Goal: Transaction & Acquisition: Download file/media

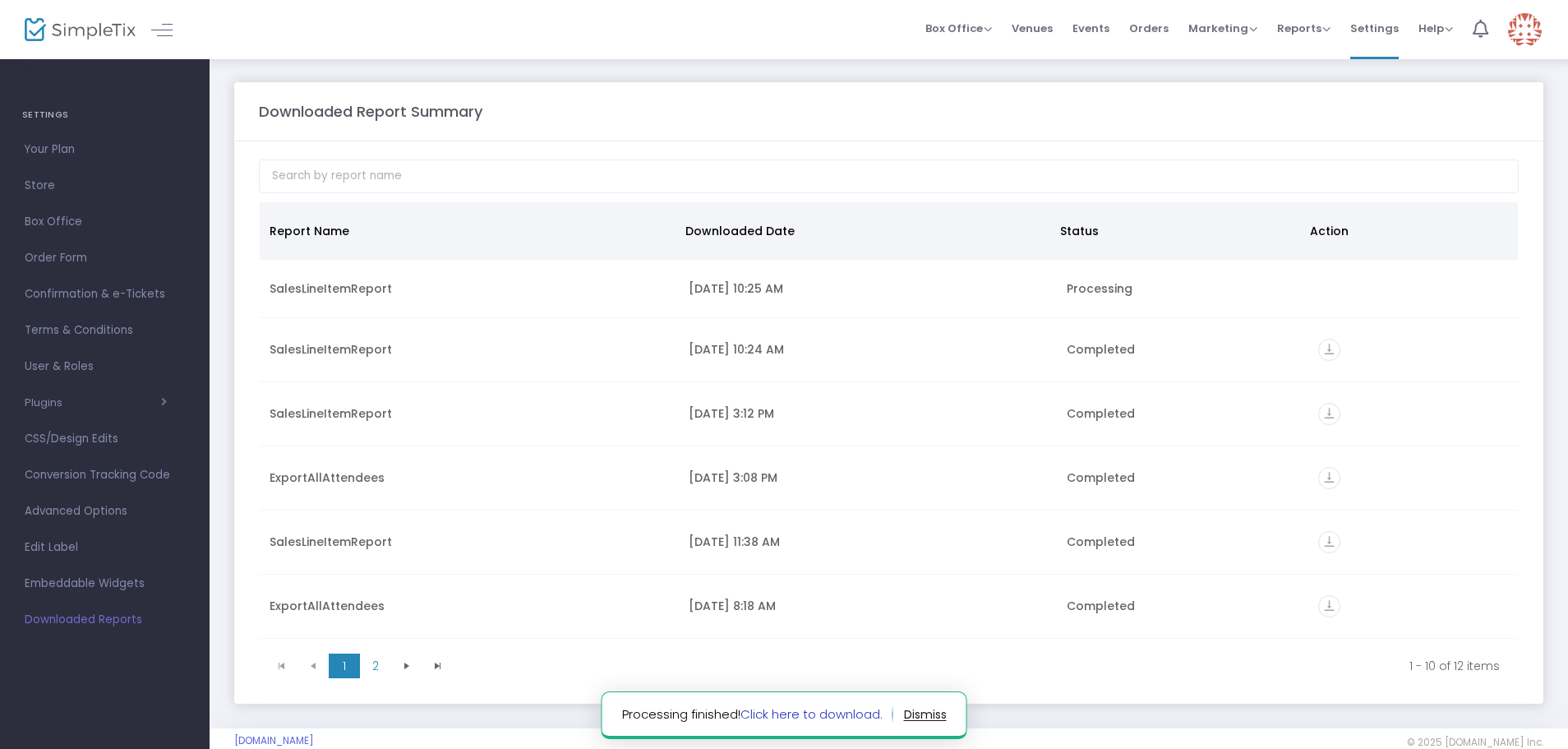
click at [789, 713] on link "Click here to download." at bounding box center [811, 714] width 142 height 17
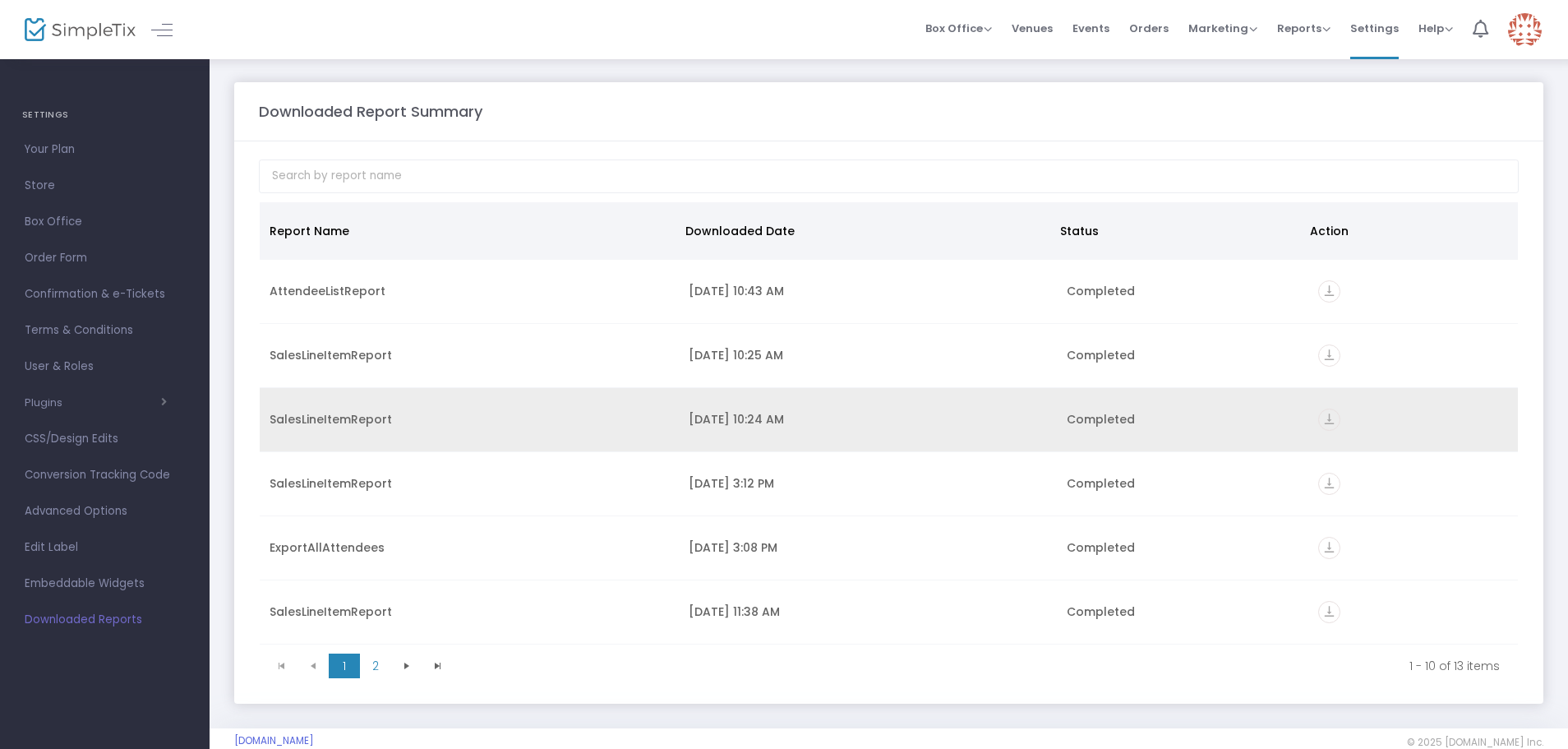
click at [826, 446] on td "9/19/2025 10:24 AM" at bounding box center [868, 420] width 377 height 64
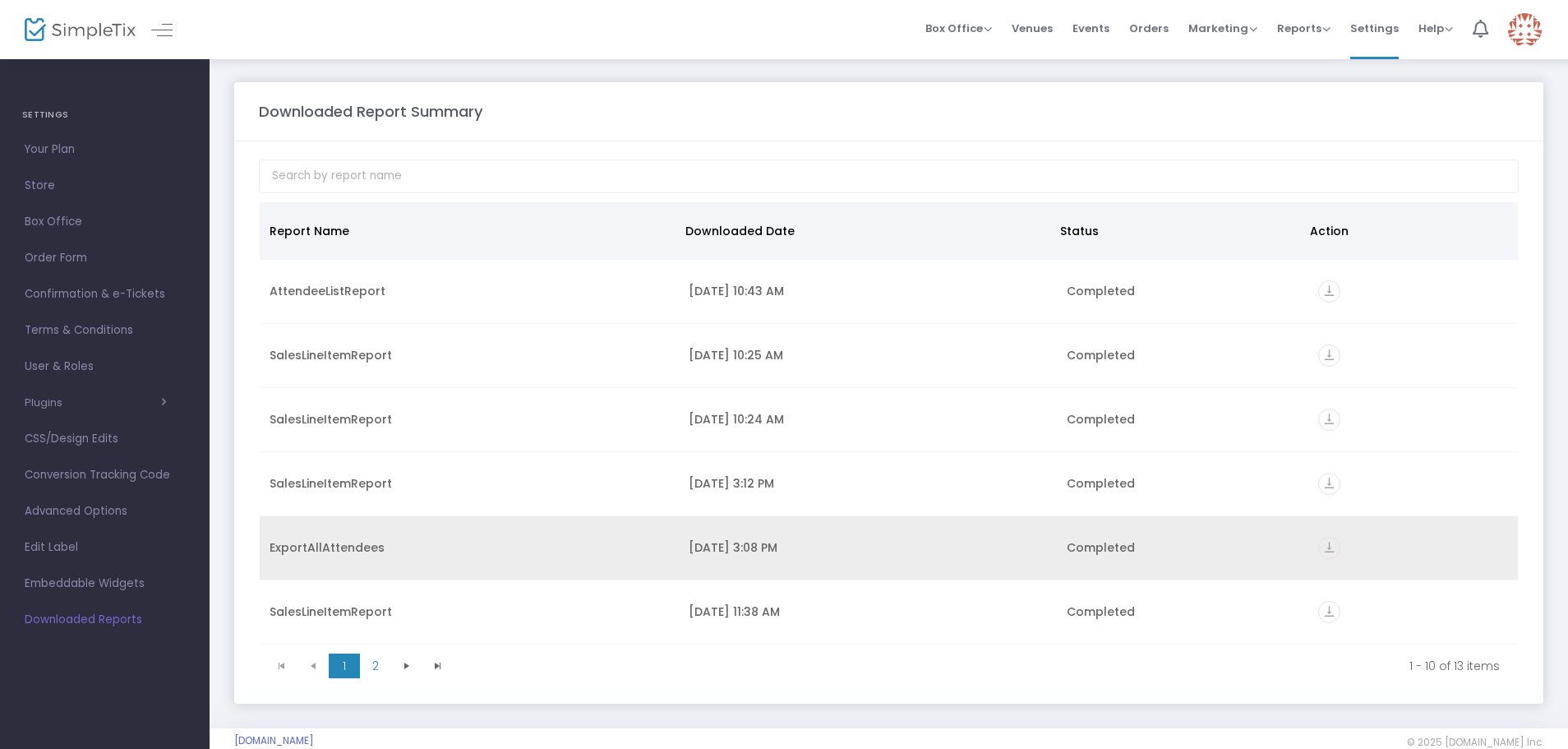
click at [1326, 545] on icon "vertical_align_bottom" at bounding box center [1329, 548] width 22 height 22
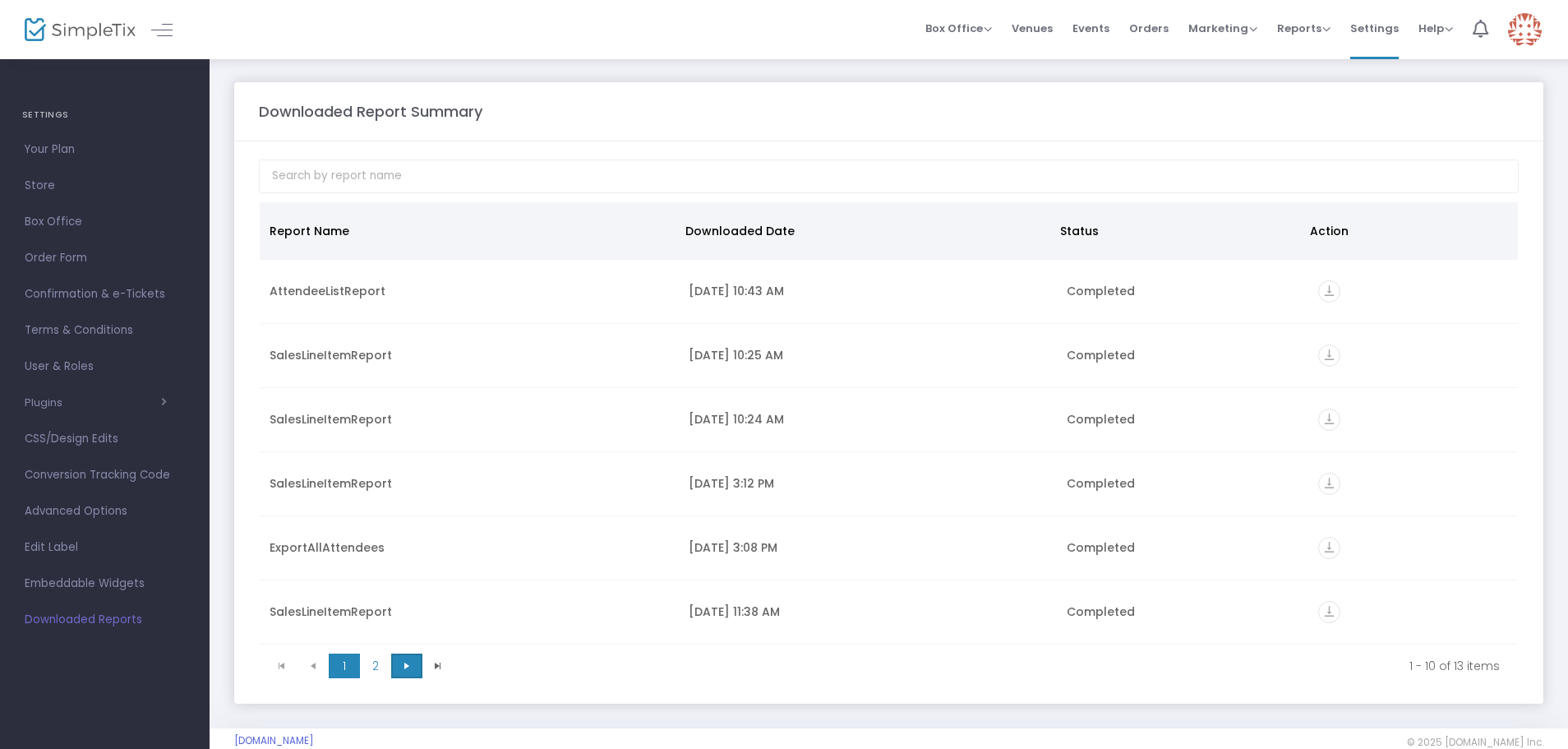
click at [404, 662] on span "Go to the next page" at bounding box center [406, 665] width 13 height 13
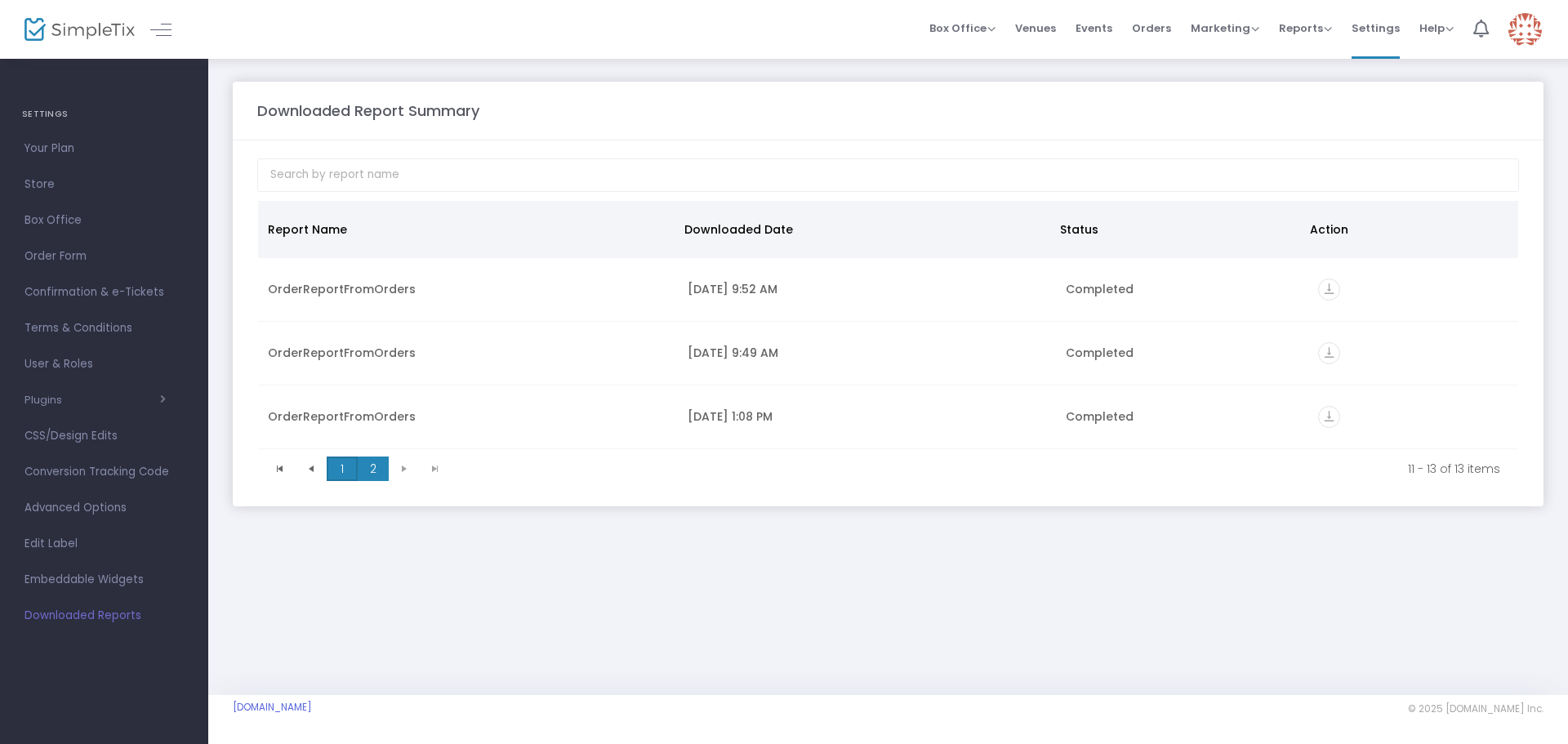
click at [342, 462] on span "1" at bounding box center [342, 468] width 31 height 25
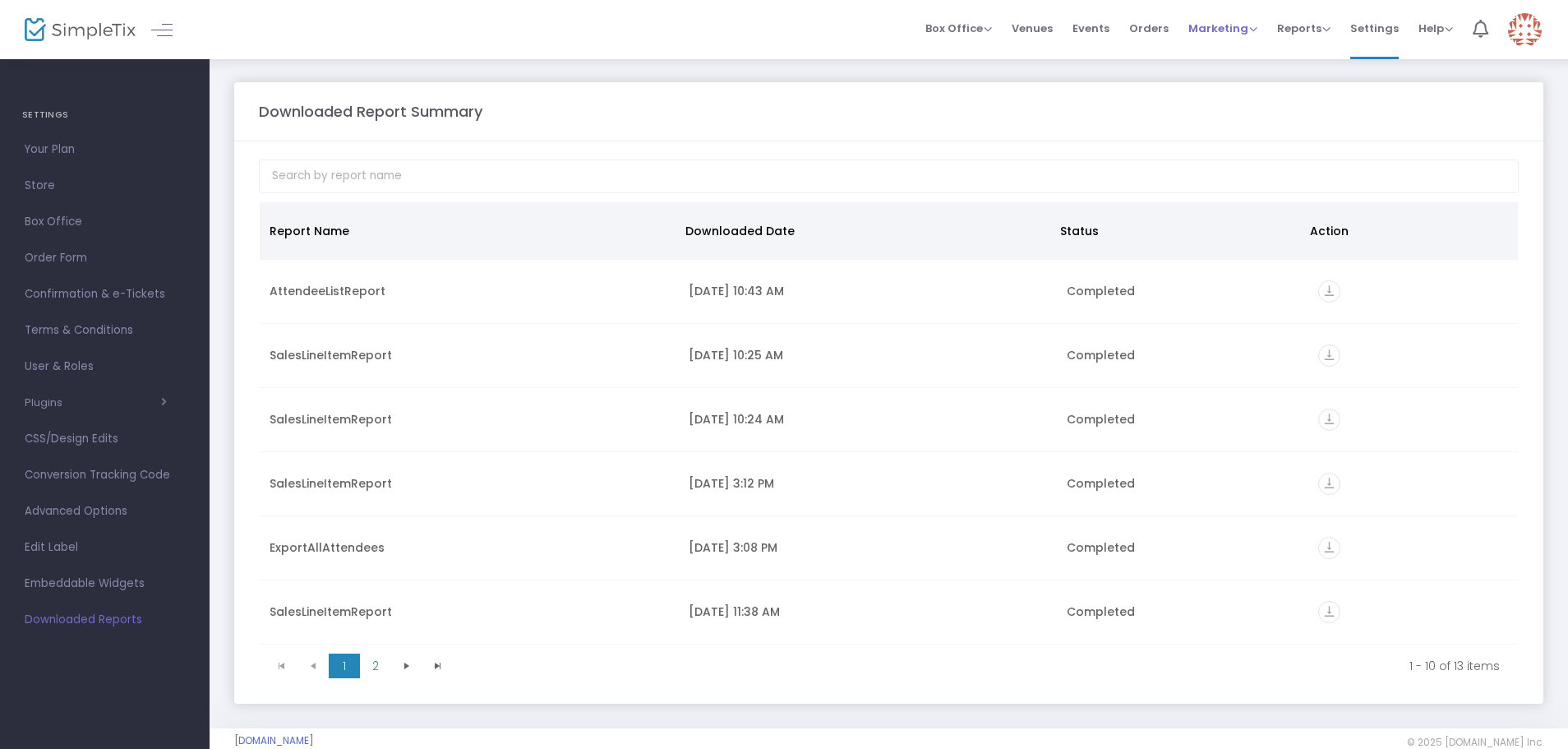
click at [1215, 29] on span "Marketing" at bounding box center [1222, 28] width 69 height 15
click at [1291, 26] on span "Reports" at bounding box center [1304, 28] width 54 height 15
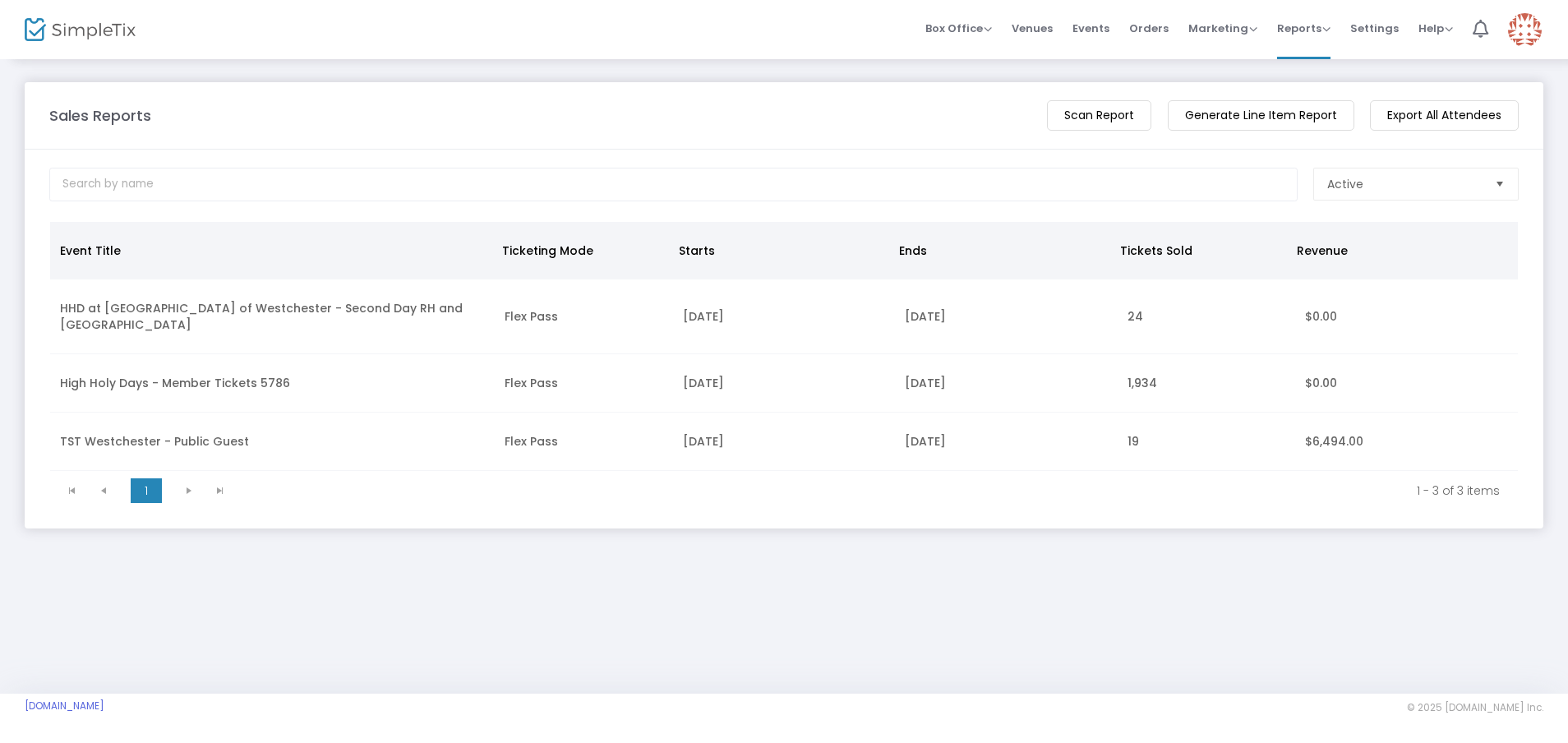
click at [1250, 114] on m-button "Generate Line Item Report" at bounding box center [1261, 116] width 187 height 31
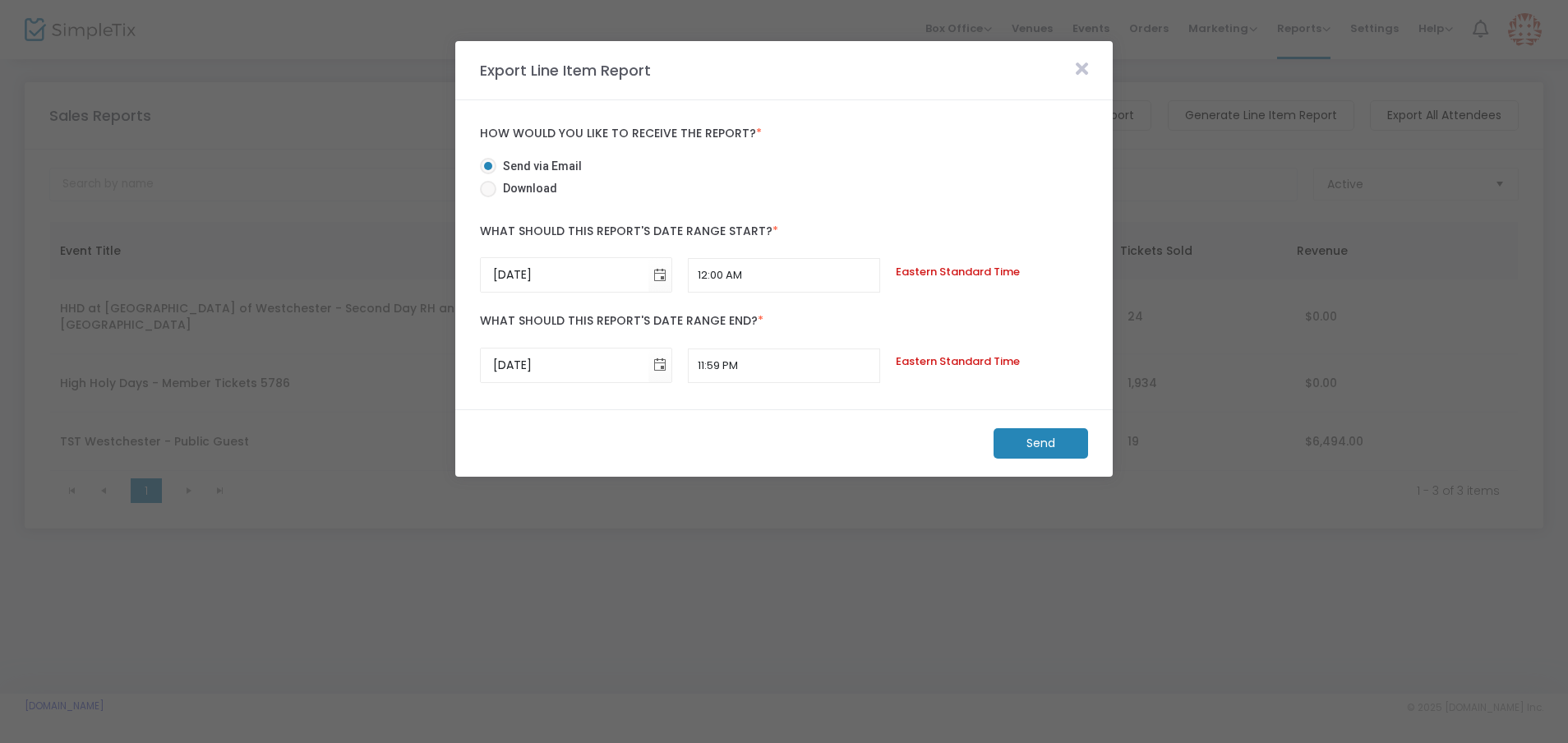
click at [485, 189] on span at bounding box center [488, 189] width 16 height 16
click at [487, 197] on input "Download" at bounding box center [487, 197] width 1 height 1
radio input "true"
drag, startPoint x: 561, startPoint y: 279, endPoint x: 392, endPoint y: 271, distance: 169.2
click at [392, 742] on m-modal-dialog "Export Line Item Report How would you like to receive the report? * Send via Em…" at bounding box center [784, 743] width 1568 height 0
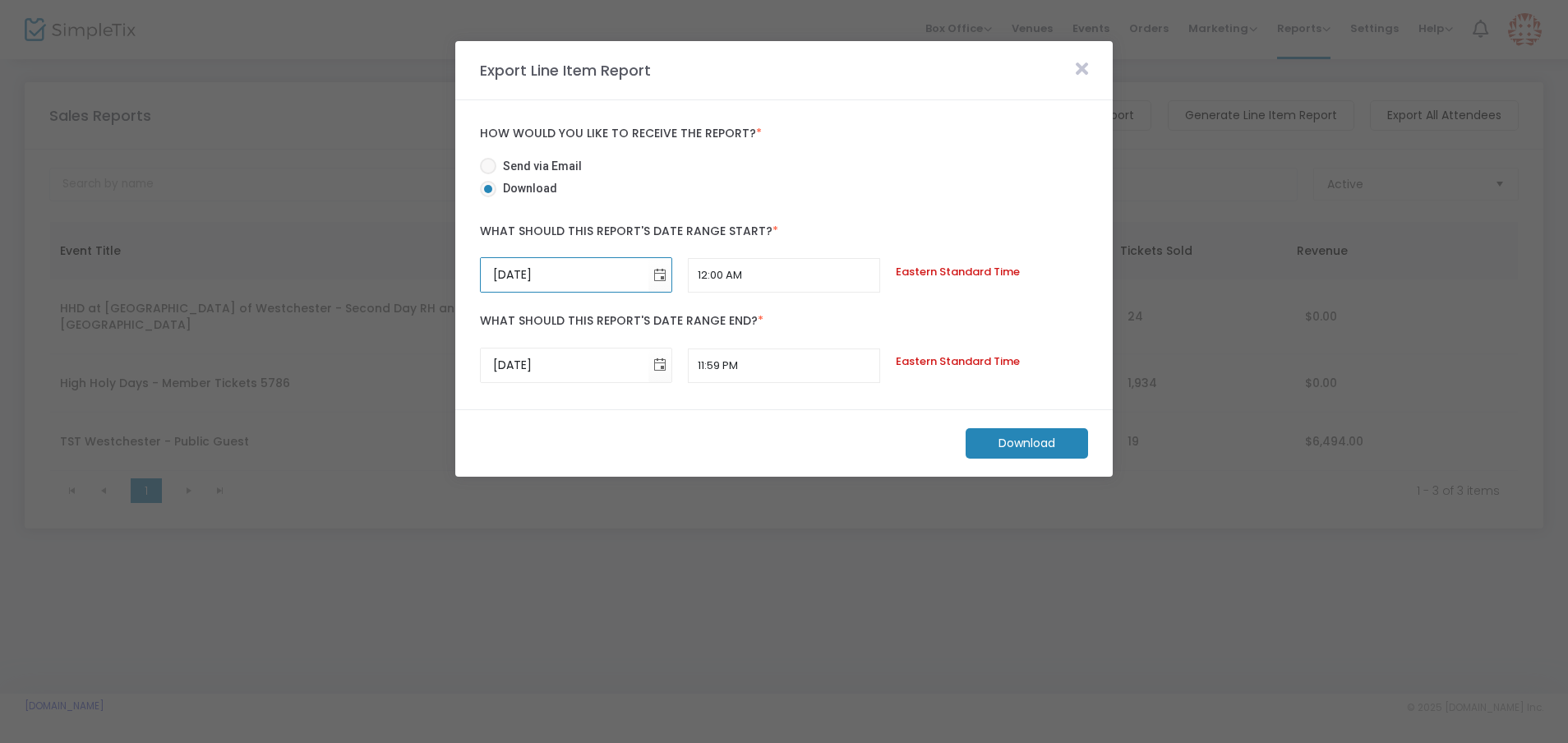
type input "[DATE]"
click at [998, 441] on m-button "Download" at bounding box center [1027, 444] width 123 height 31
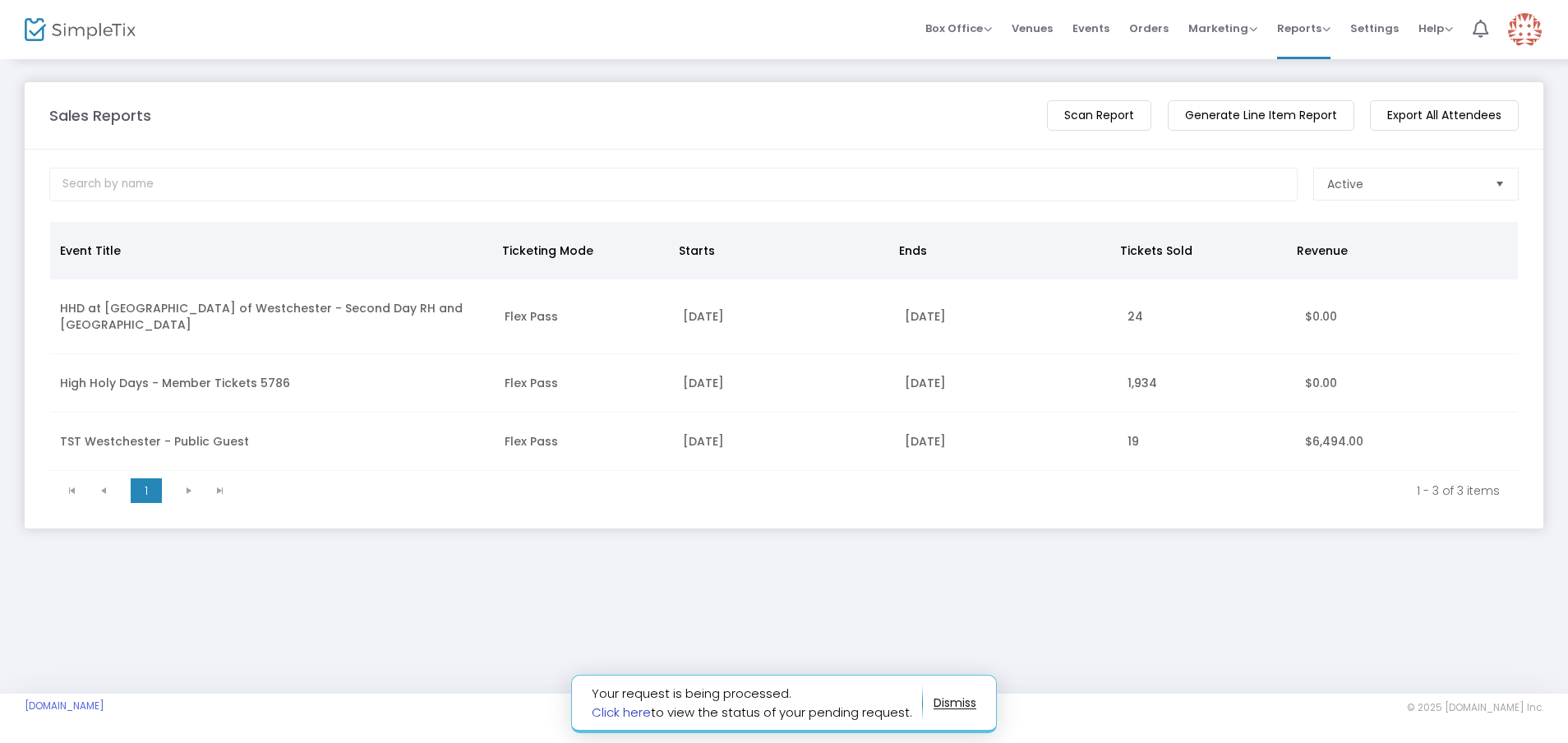
click at [611, 712] on link "Click here" at bounding box center [621, 712] width 59 height 17
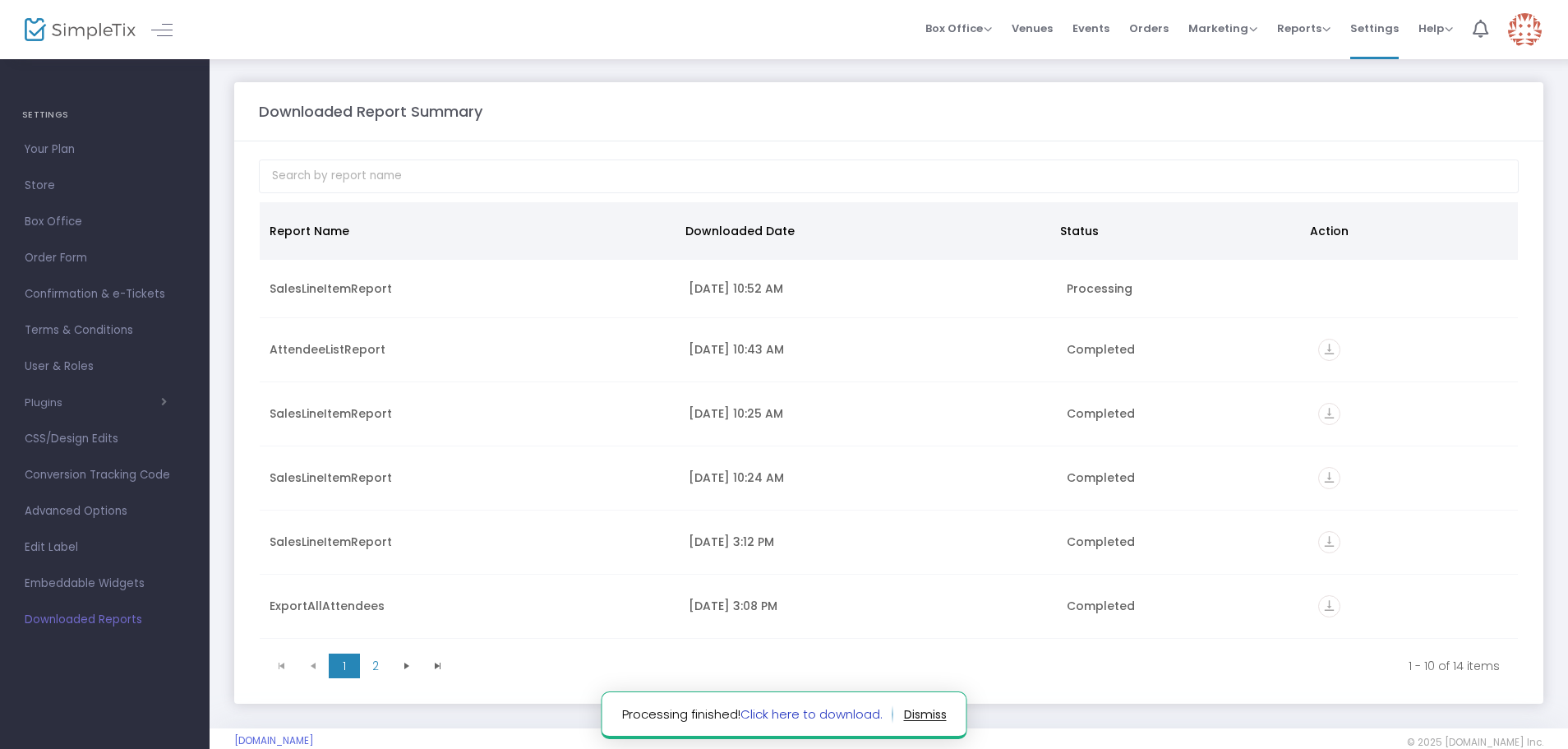
click at [778, 711] on link "Click here to download." at bounding box center [811, 714] width 142 height 17
